Goal: Information Seeking & Learning: Learn about a topic

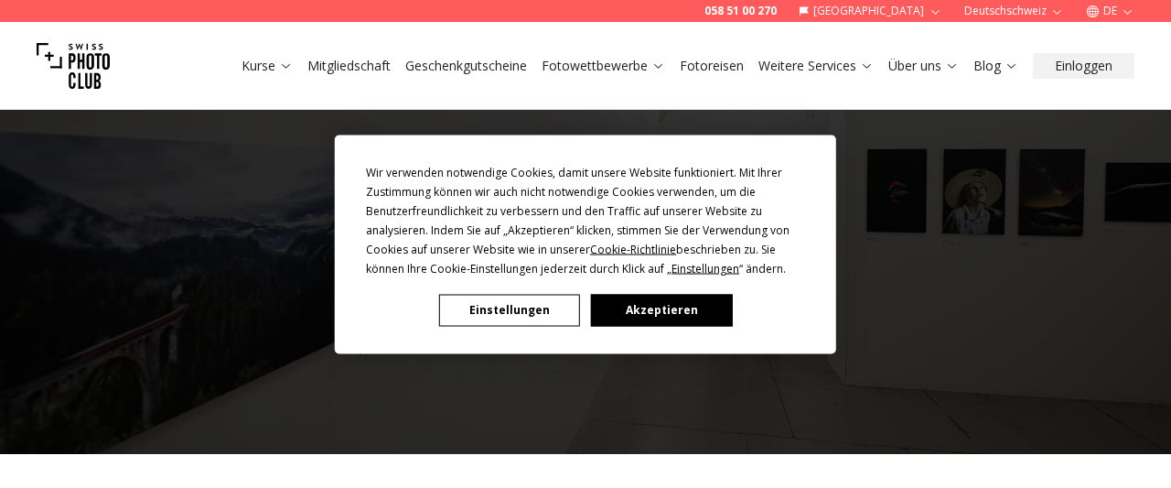
click at [735, 307] on div "Einstellungen Akzeptieren" at bounding box center [585, 310] width 439 height 32
click at [689, 308] on button "Akzeptieren" at bounding box center [661, 310] width 141 height 32
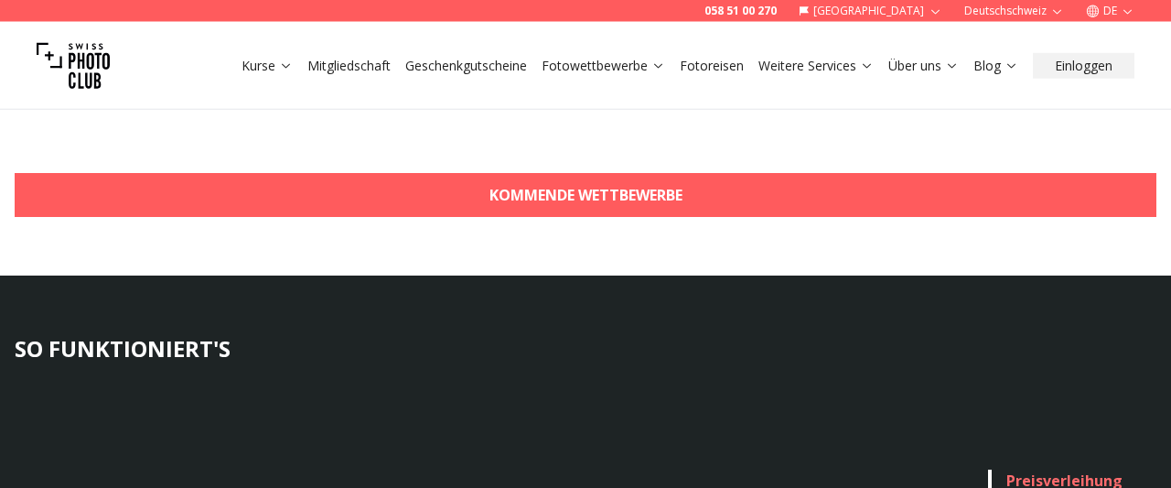
scroll to position [675, 0]
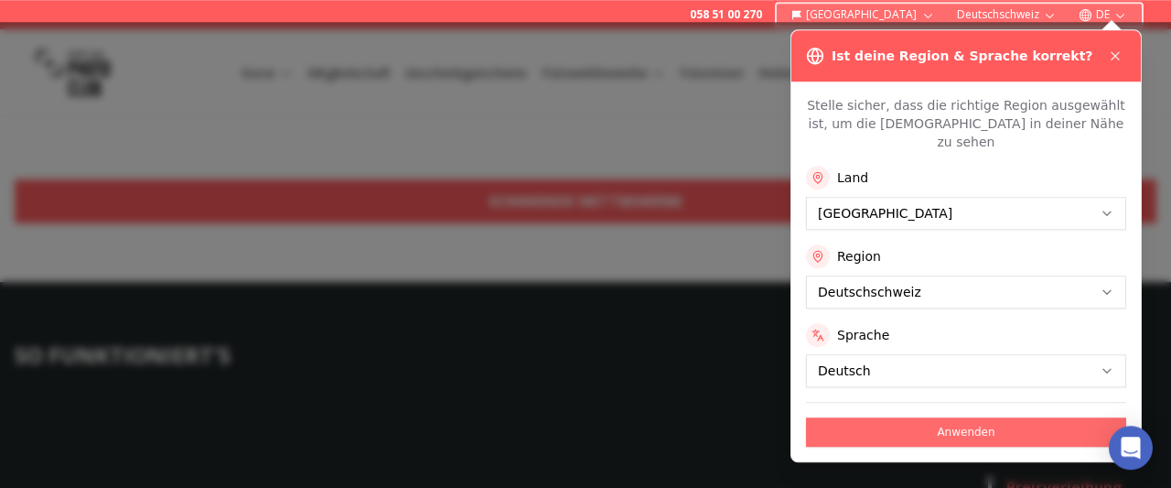
click at [953, 418] on button "Anwenden" at bounding box center [966, 431] width 320 height 29
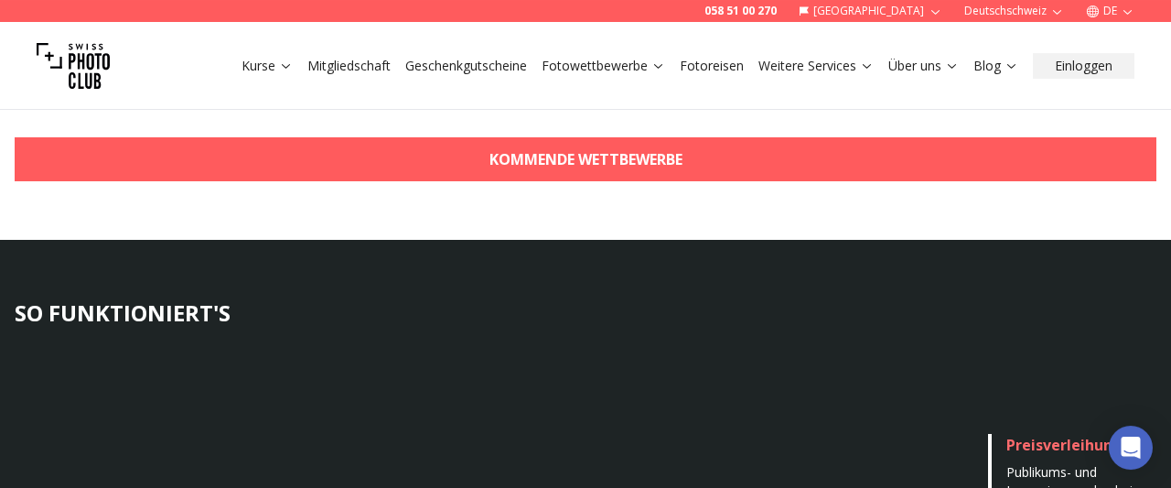
scroll to position [719, 0]
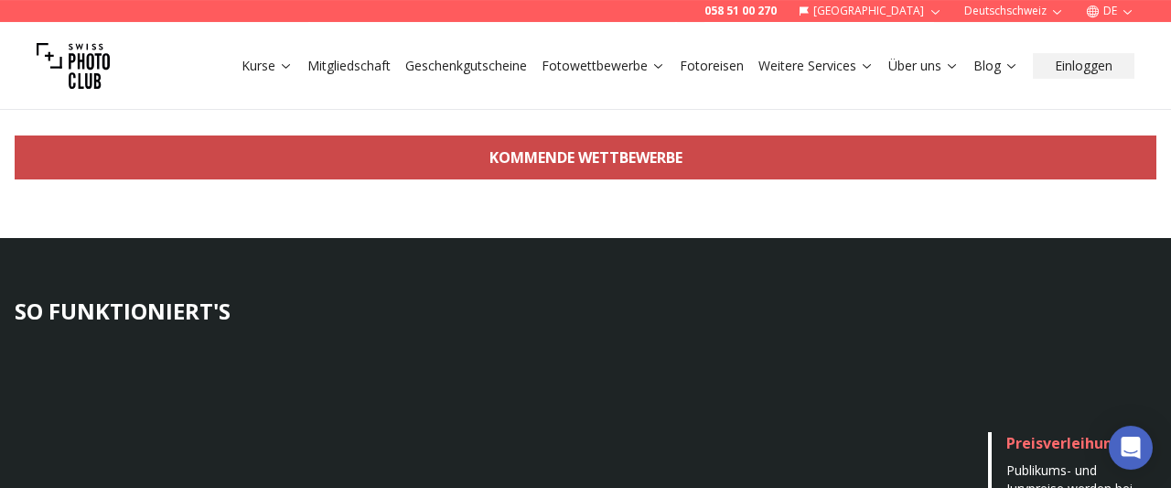
click at [579, 156] on link "KOMMENDE WETTBEWERBE" at bounding box center [586, 157] width 1142 height 44
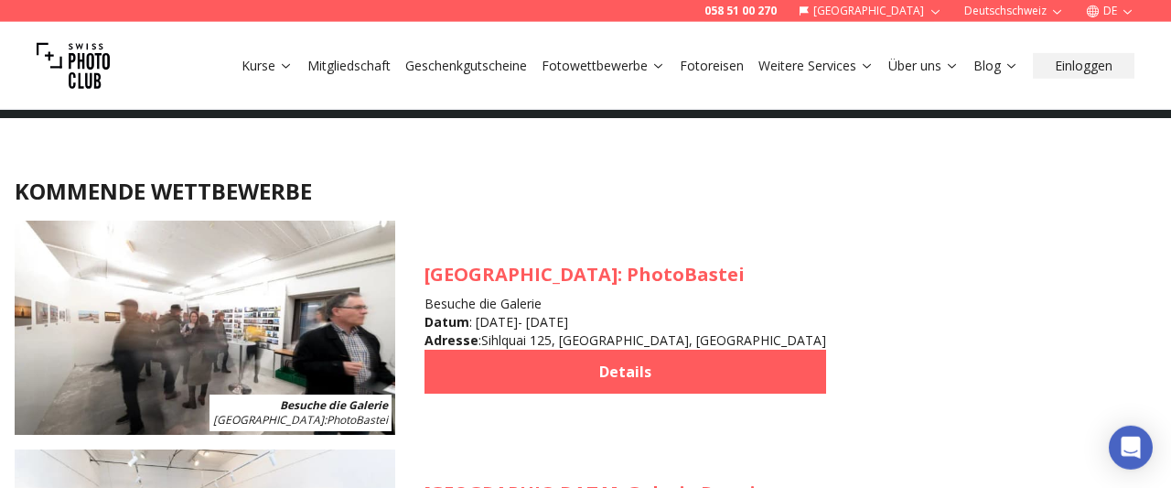
scroll to position [1630, 0]
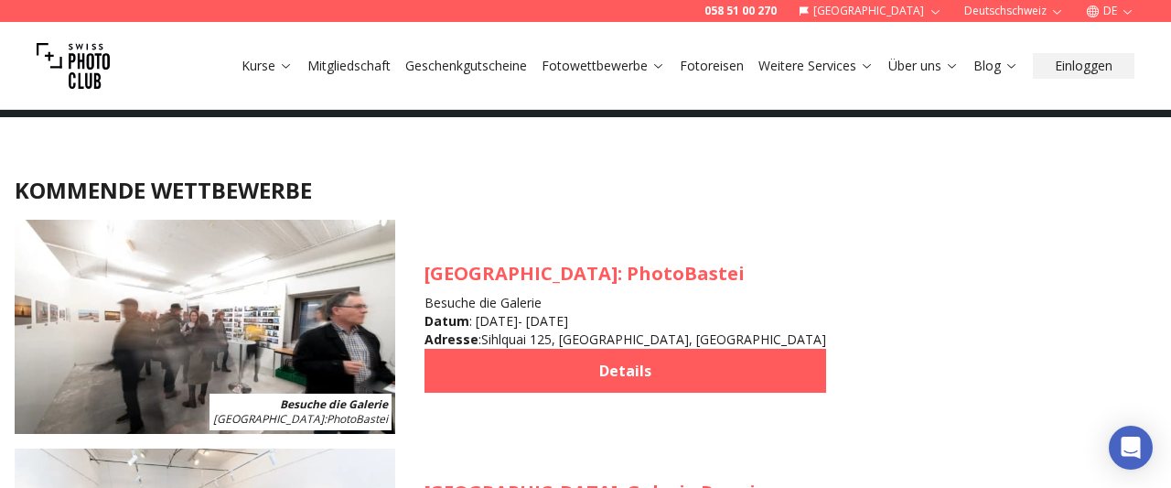
drag, startPoint x: 480, startPoint y: 341, endPoint x: 674, endPoint y: 332, distance: 194.2
click at [674, 332] on div "Datum : [DATE] - [DATE] Adresse : [STREET_ADDRESS]" at bounding box center [626, 330] width 402 height 37
copy div "Sihlquai 125, [GEOGRAPHIC_DATA], [GEOGRAPHIC_DATA]"
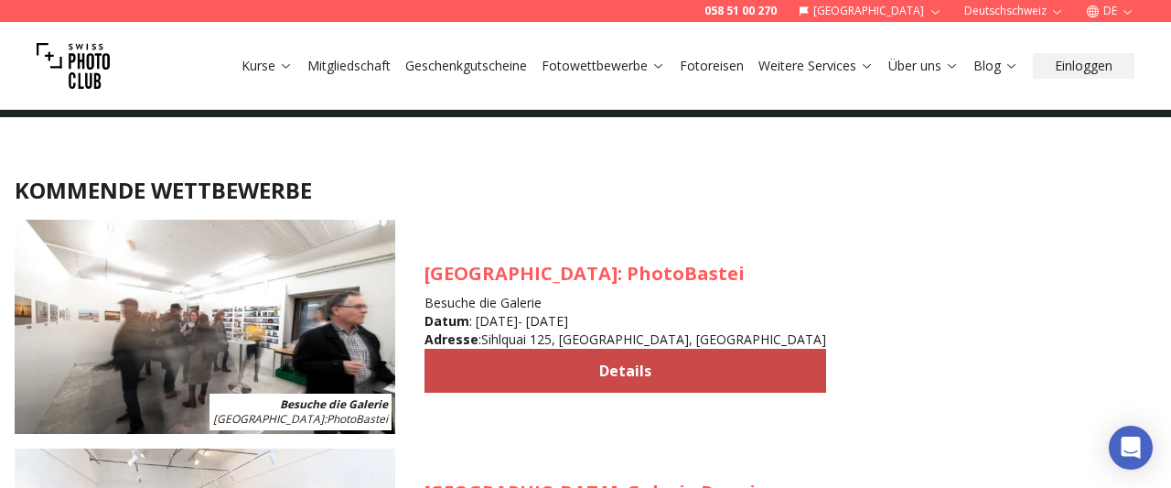
click at [613, 390] on link "Details" at bounding box center [626, 371] width 402 height 44
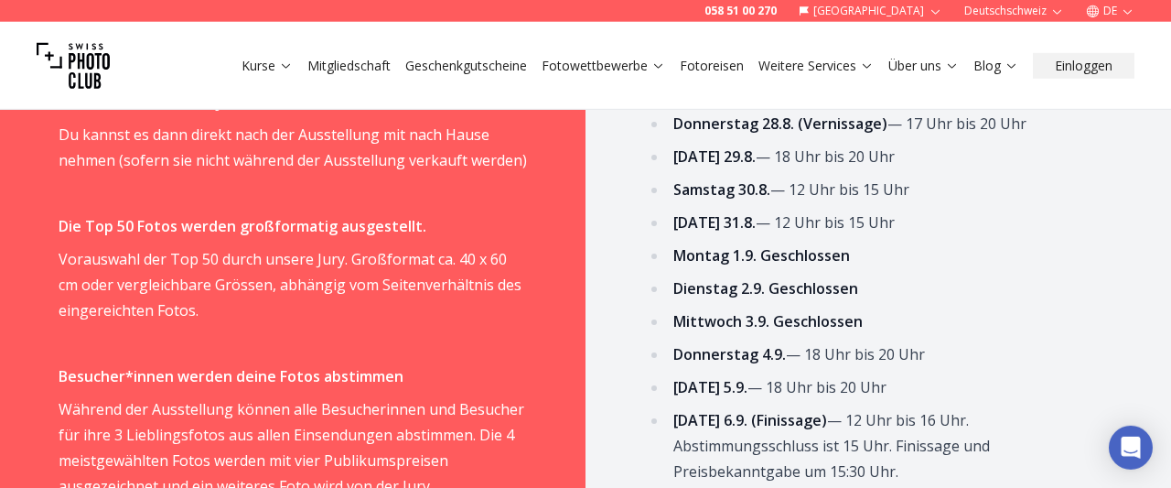
scroll to position [1049, 0]
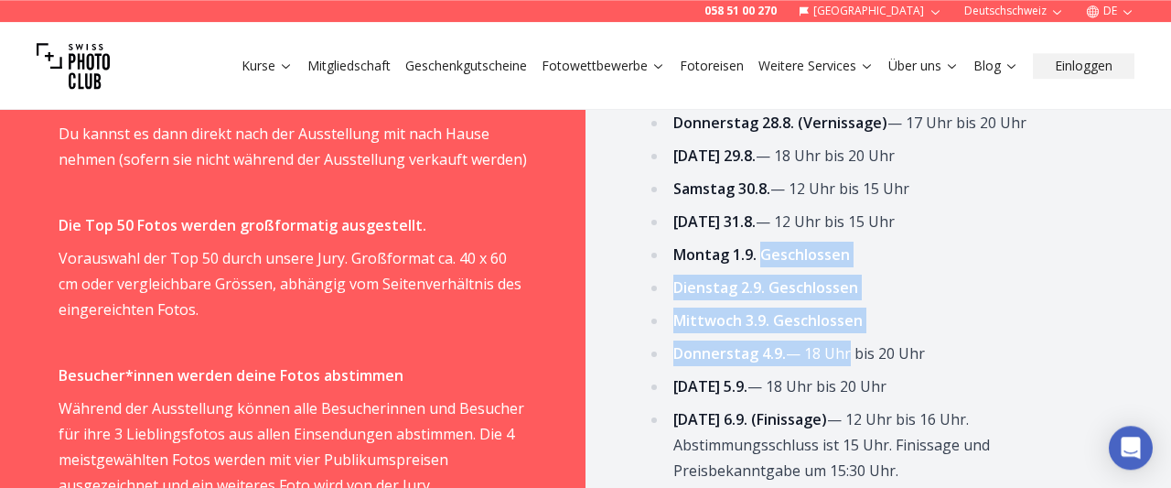
drag, startPoint x: 759, startPoint y: 258, endPoint x: 843, endPoint y: 342, distance: 118.4
click at [843, 342] on ul "[DATE] 28.8. (Vernissage) — 17 Uhr bis 20 Uhr [DATE] 29.8. — 18 Uhr bis 20 Uhr …" at bounding box center [878, 296] width 468 height 373
click at [843, 342] on li "[DATE] 4.9. — 18 Uhr bis 20 Uhr" at bounding box center [890, 353] width 445 height 26
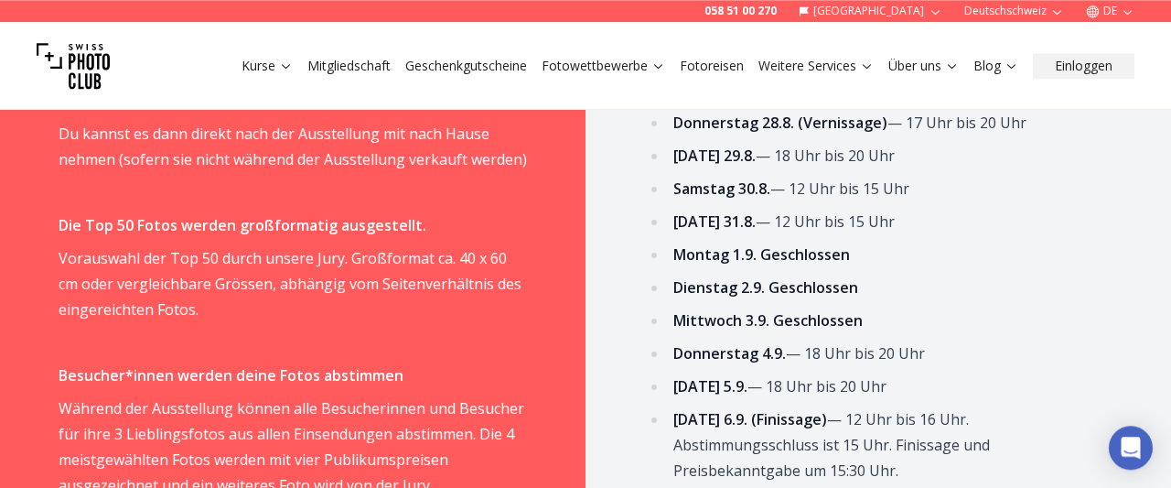
drag, startPoint x: 823, startPoint y: 353, endPoint x: 941, endPoint y: 355, distance: 119.0
click at [941, 355] on li "[DATE] 4.9. — 18 Uhr bis 20 Uhr" at bounding box center [890, 353] width 445 height 26
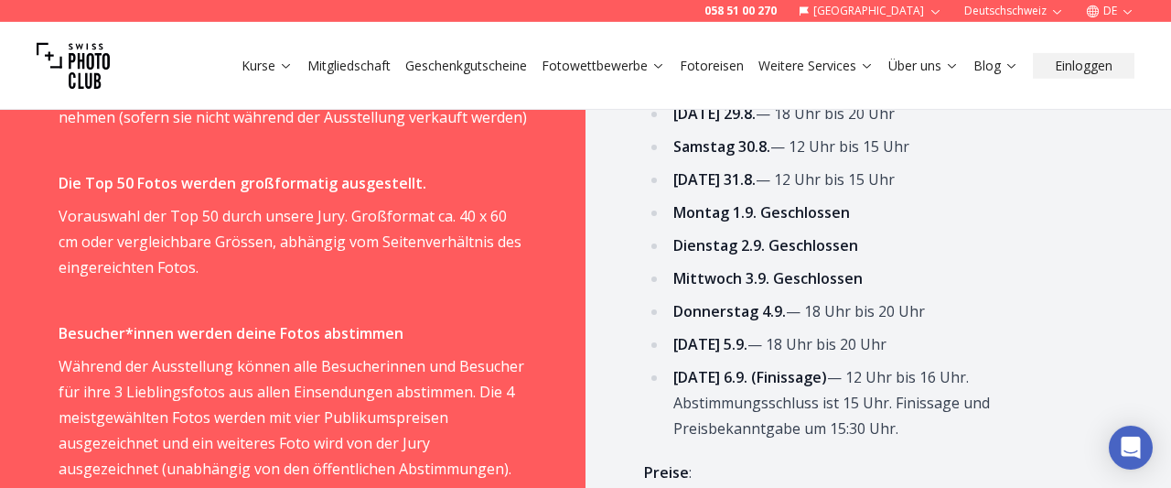
scroll to position [1091, 0]
drag, startPoint x: 902, startPoint y: 349, endPoint x: 902, endPoint y: 259, distance: 89.7
click at [902, 259] on ul "[DATE] 28.8. (Vernissage) — 17 Uhr bis 20 Uhr [DATE] 29.8. — 18 Uhr bis 20 Uhr …" at bounding box center [878, 254] width 468 height 373
drag, startPoint x: 902, startPoint y: 259, endPoint x: 901, endPoint y: 350, distance: 91.5
click at [901, 350] on ul "[DATE] 28.8. (Vernissage) — 17 Uhr bis 20 Uhr [DATE] 29.8. — 18 Uhr bis 20 Uhr …" at bounding box center [878, 254] width 468 height 373
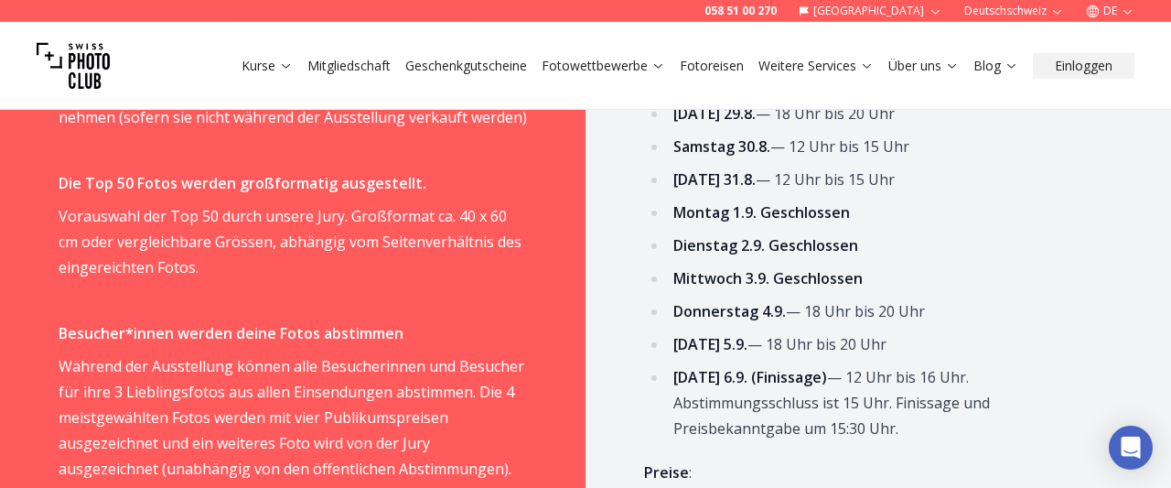
click at [901, 350] on li "[DATE] 5.9. — 18 Uhr bis 20 Uhr" at bounding box center [890, 344] width 445 height 26
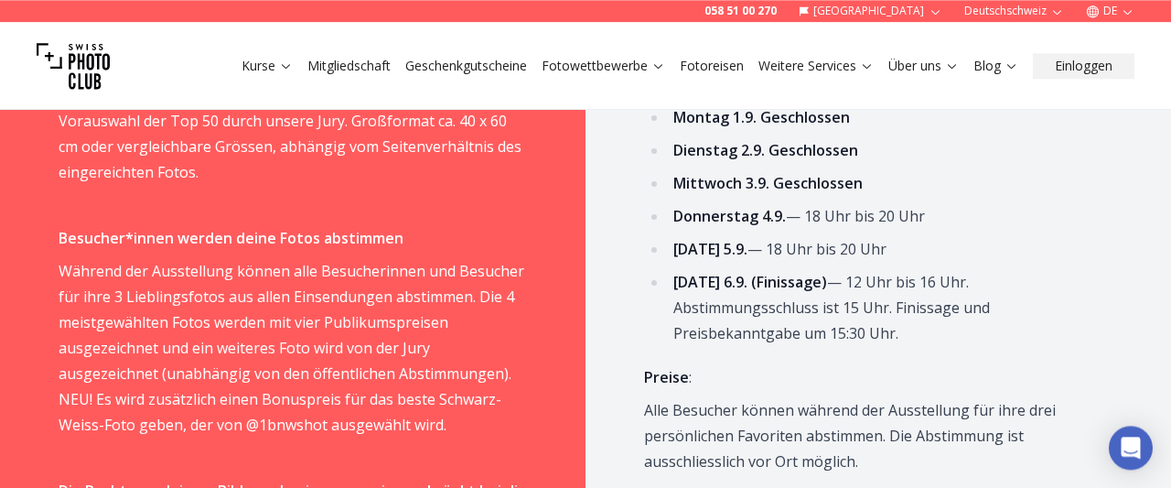
scroll to position [1188, 0]
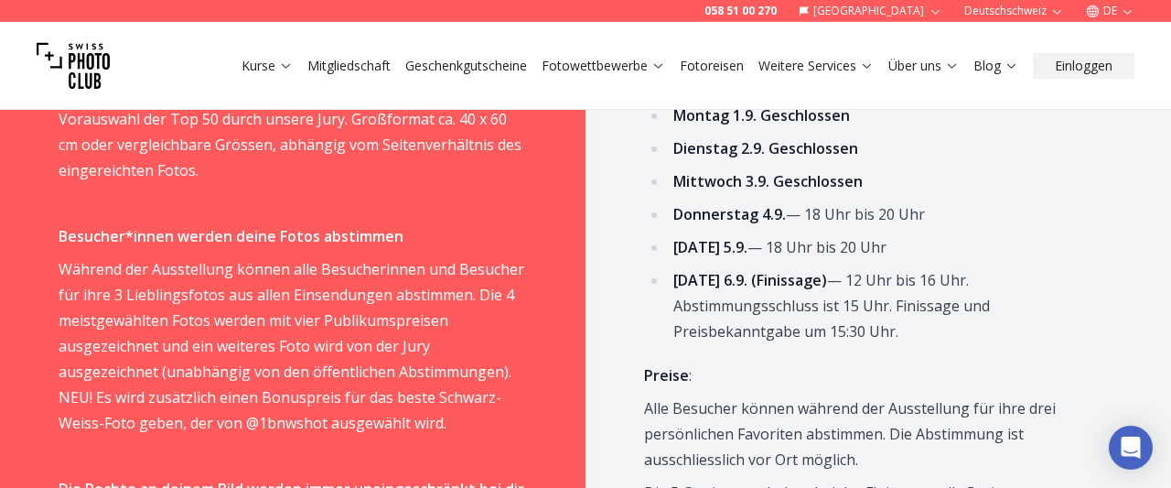
click at [904, 330] on li "[DATE] 6.9. (Finissage) — 12 Uhr bis 16 Uhr. Abstimmungsschluss ist 15 Uhr. Fin…" at bounding box center [890, 305] width 445 height 77
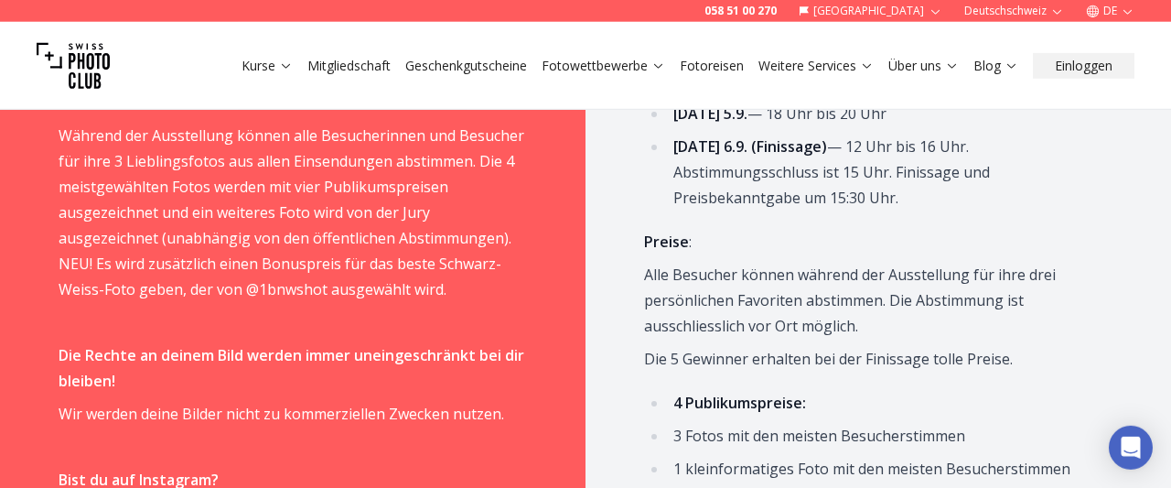
scroll to position [1322, 0]
click at [904, 330] on p "Alle Besucher können während der Ausstellung für ihre drei persönlichen Favorit…" at bounding box center [878, 299] width 468 height 77
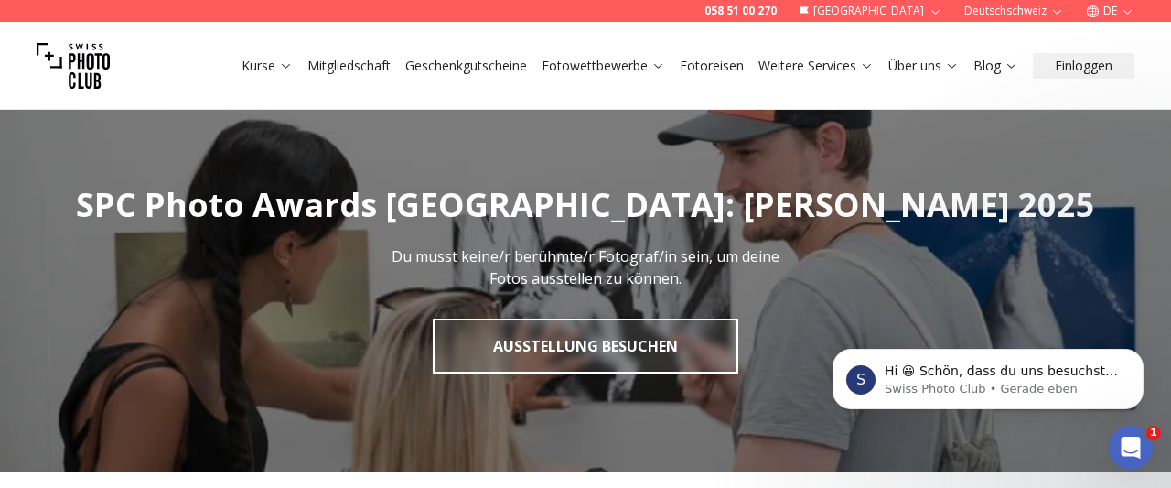
scroll to position [0, 0]
